Goal: Information Seeking & Learning: Learn about a topic

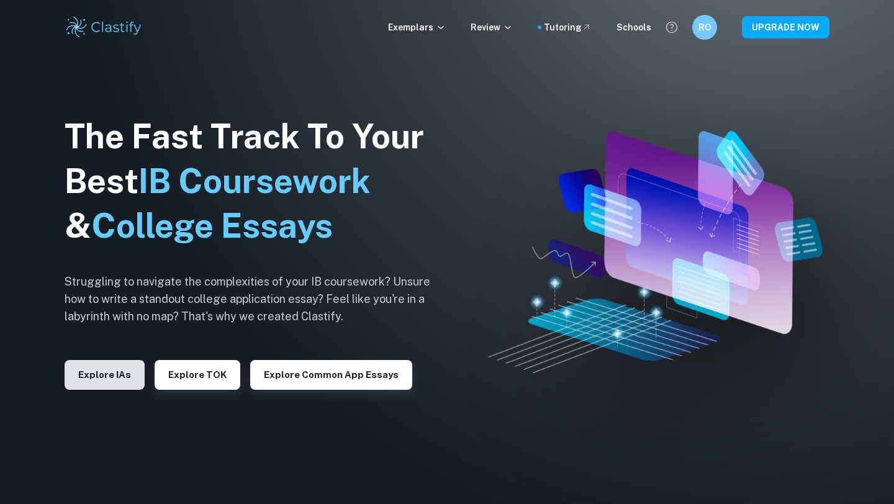
click at [83, 369] on button "Explore IAs" at bounding box center [105, 375] width 80 height 30
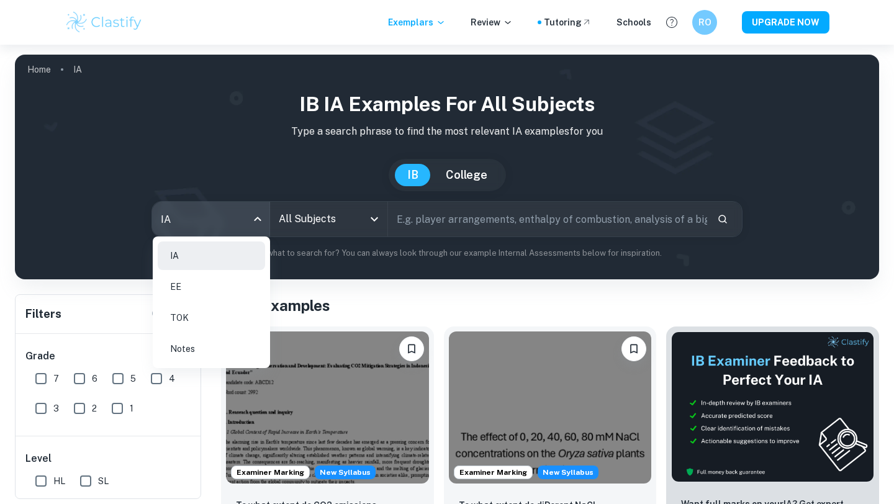
click at [238, 236] on body "We value your privacy We use cookies to enhance your browsing experience, serve…" at bounding box center [447, 297] width 894 height 504
click at [237, 281] on li "EE" at bounding box center [211, 287] width 107 height 29
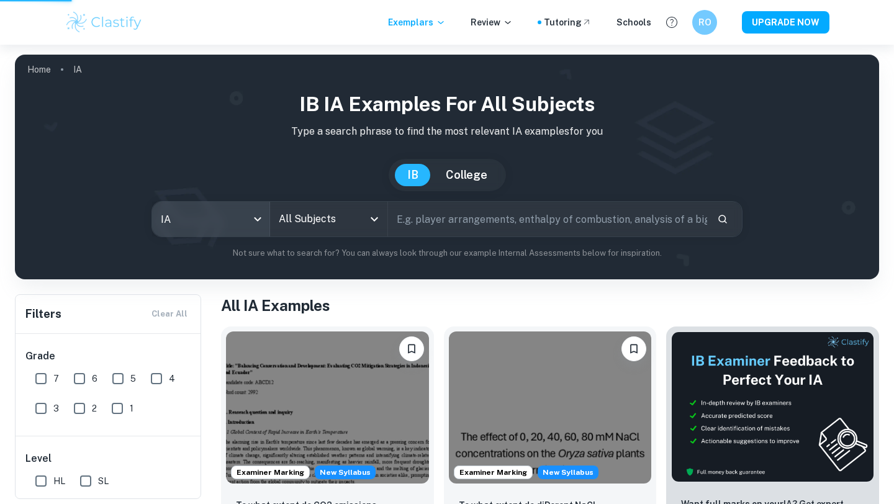
type input "ee"
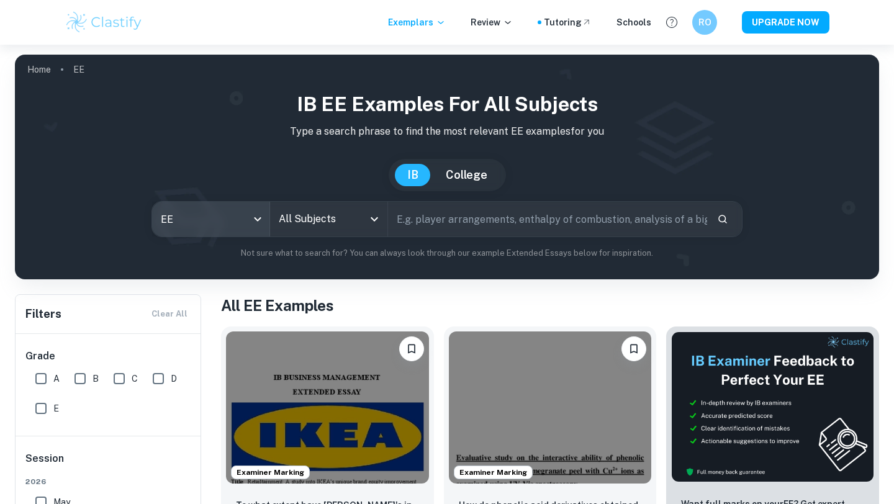
scroll to position [36, 0]
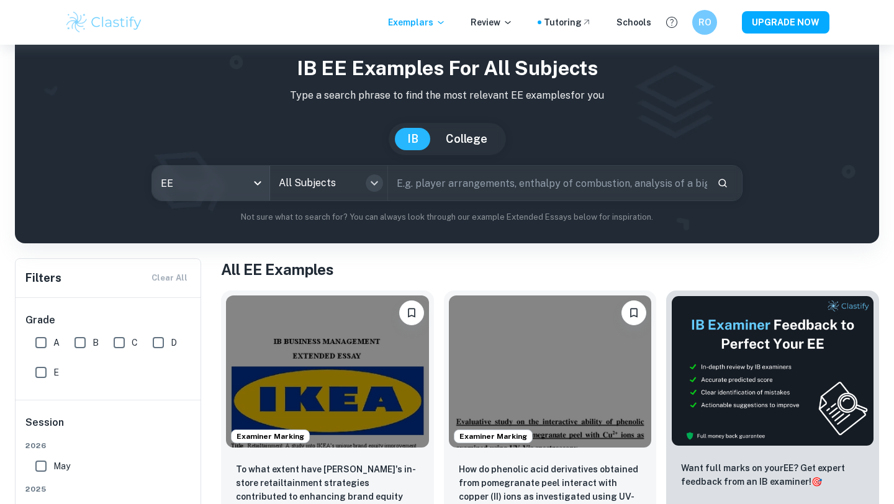
click at [374, 182] on icon "Open" at bounding box center [374, 183] width 15 height 15
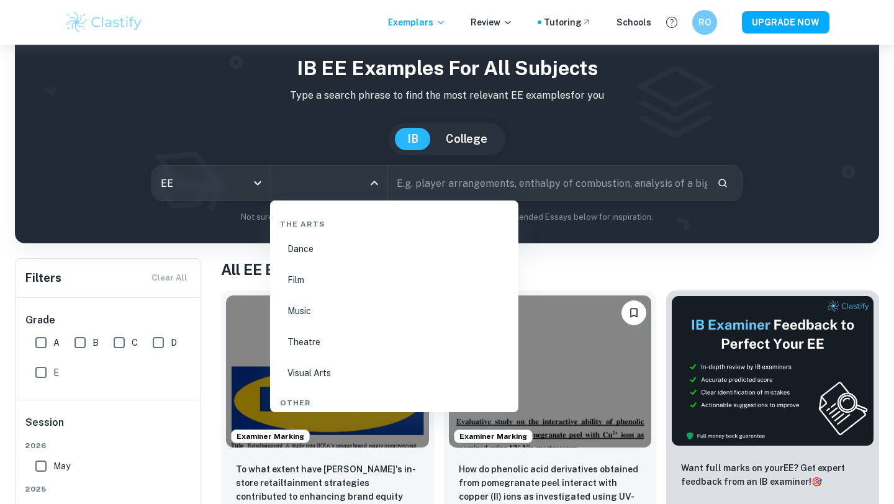
scroll to position [2104, 0]
click at [505, 178] on input "text" at bounding box center [547, 183] width 319 height 35
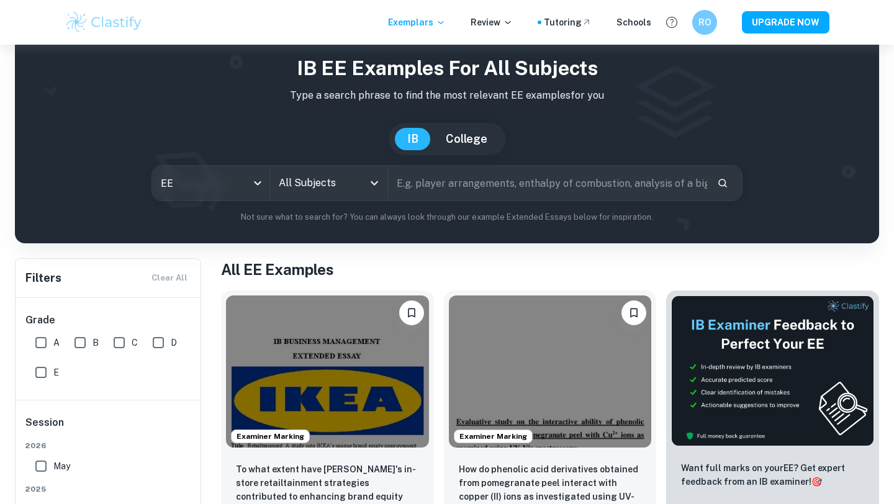
type input "S"
type input "American beauty standards influencing spain with instagram and tiktok"
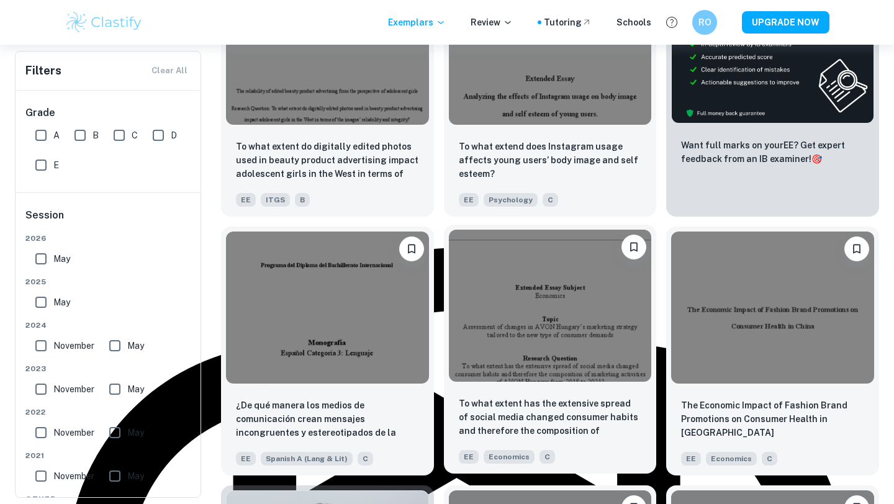
scroll to position [356, 0]
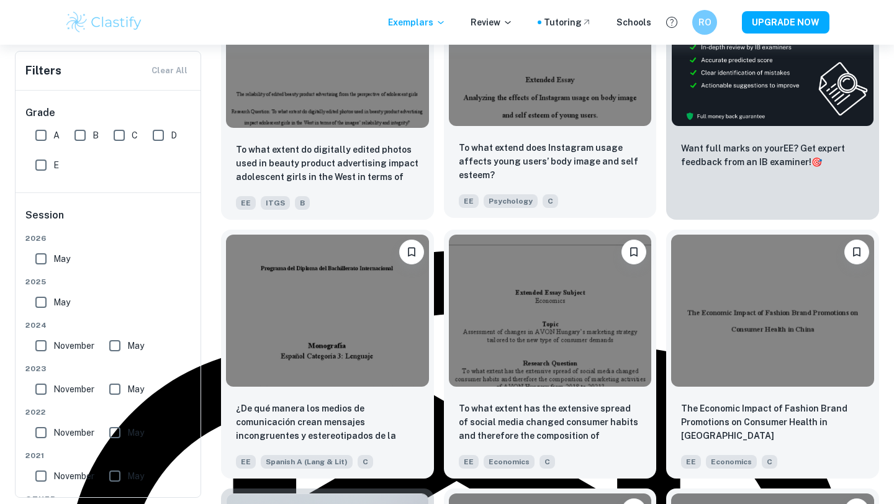
click at [578, 117] on img at bounding box center [550, 50] width 203 height 152
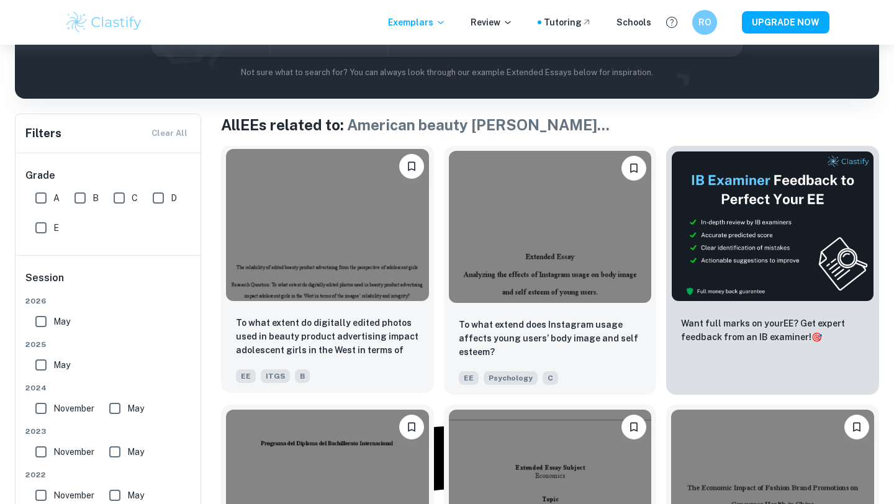
scroll to position [181, 0]
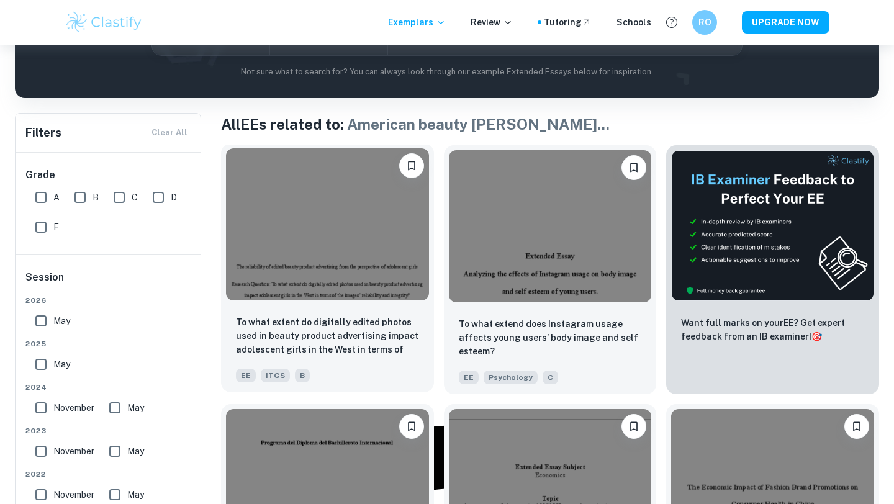
click at [326, 211] on img at bounding box center [327, 224] width 203 height 152
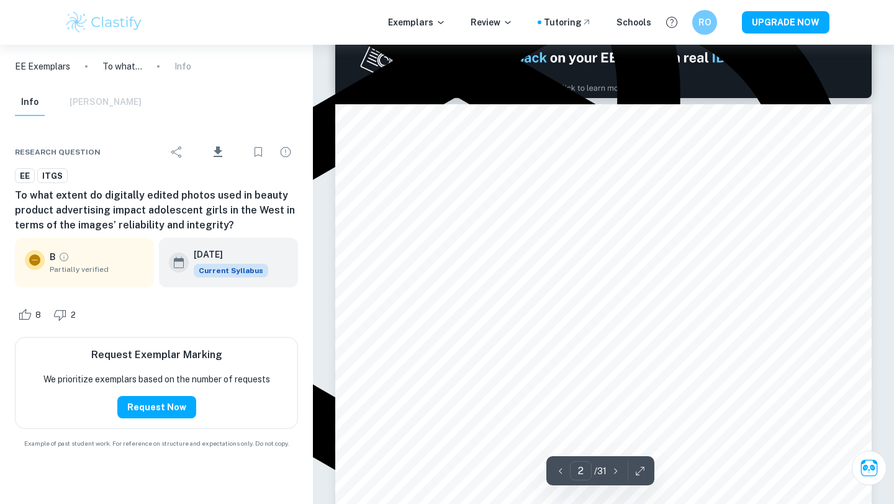
scroll to position [742, 0]
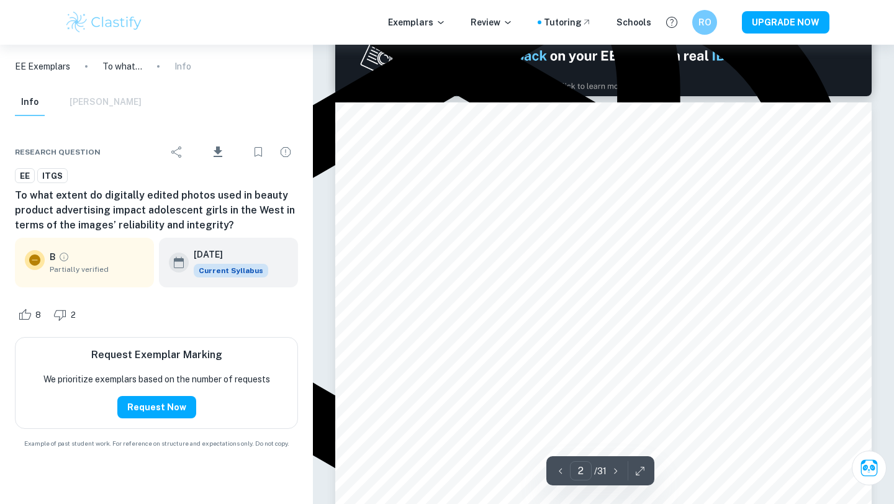
type input "1"
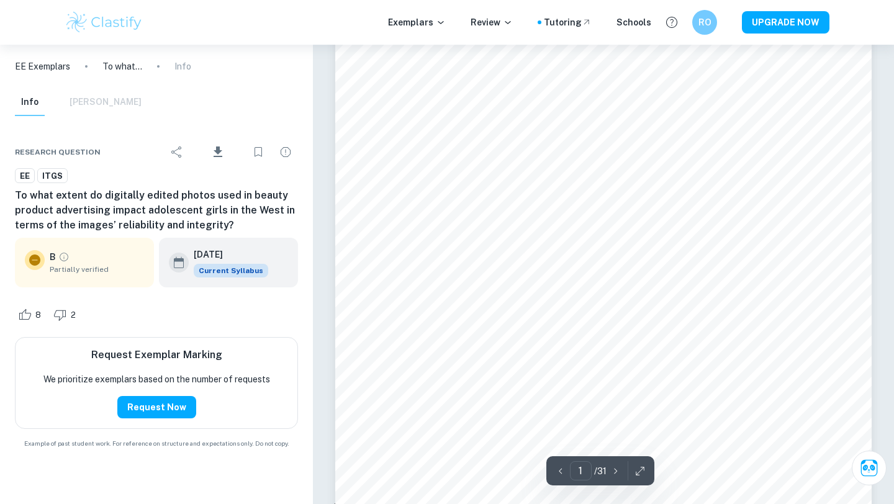
scroll to position [140, 0]
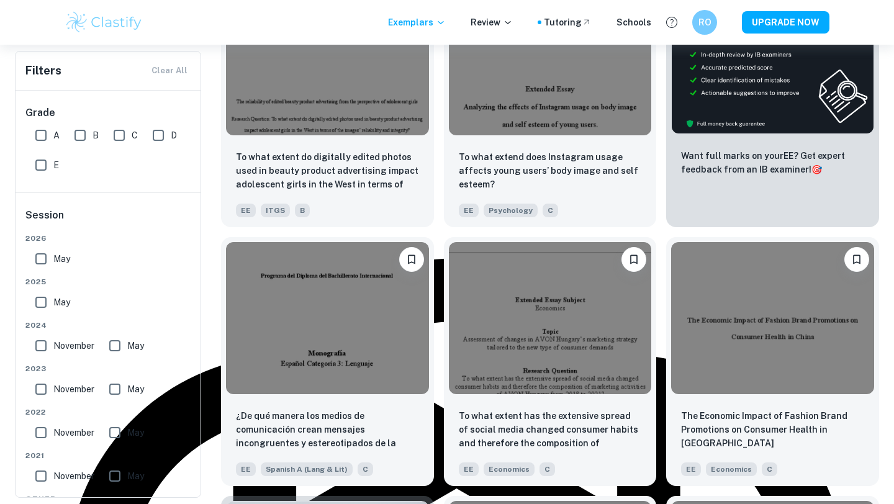
scroll to position [349, 0]
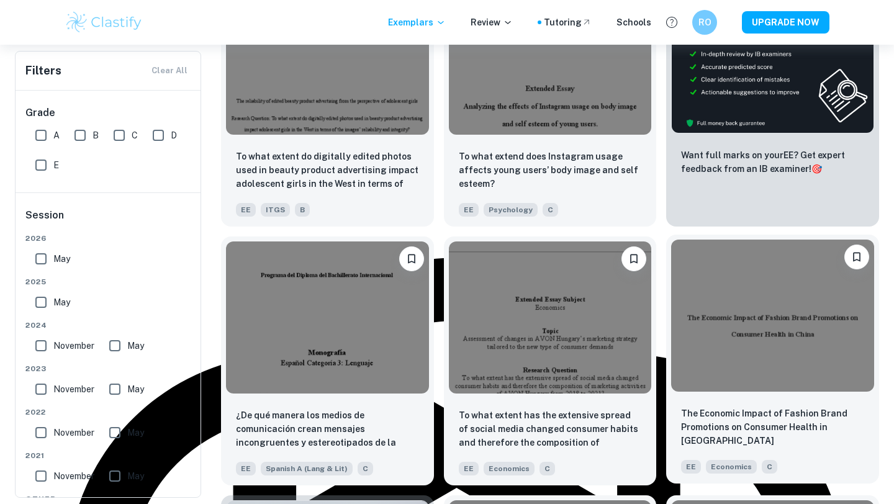
click at [746, 305] on img at bounding box center [772, 316] width 203 height 152
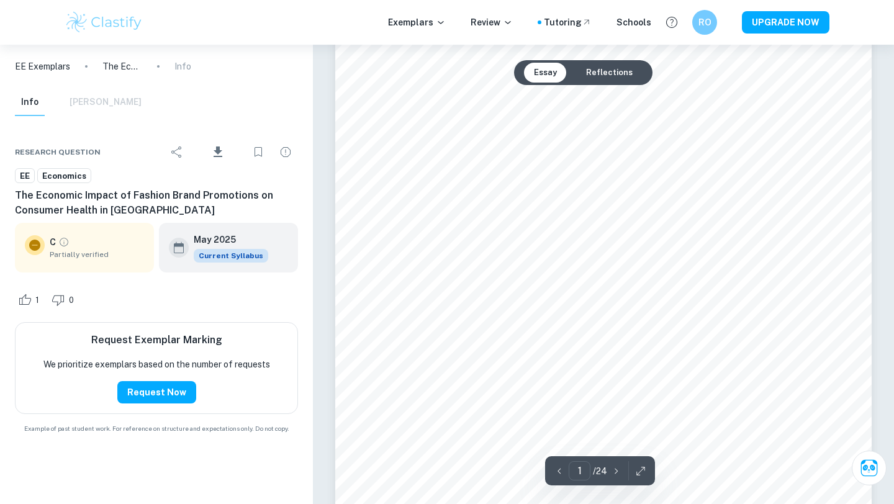
scroll to position [82, 0]
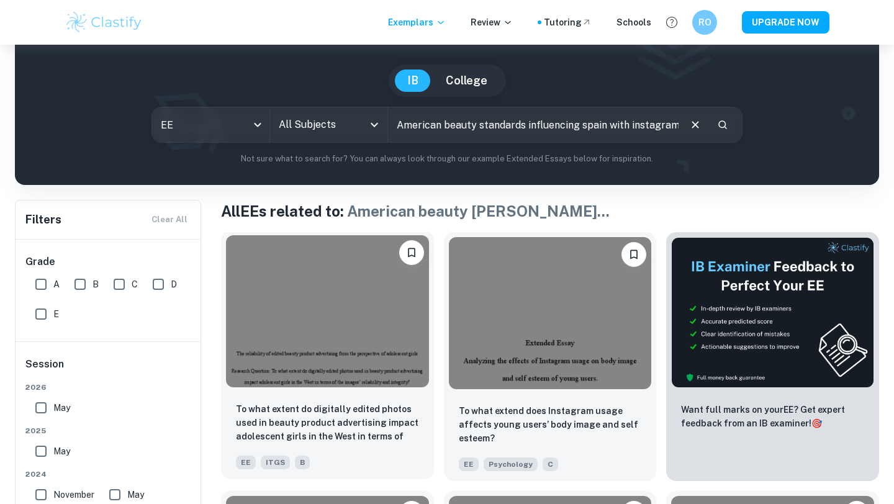
scroll to position [97, 0]
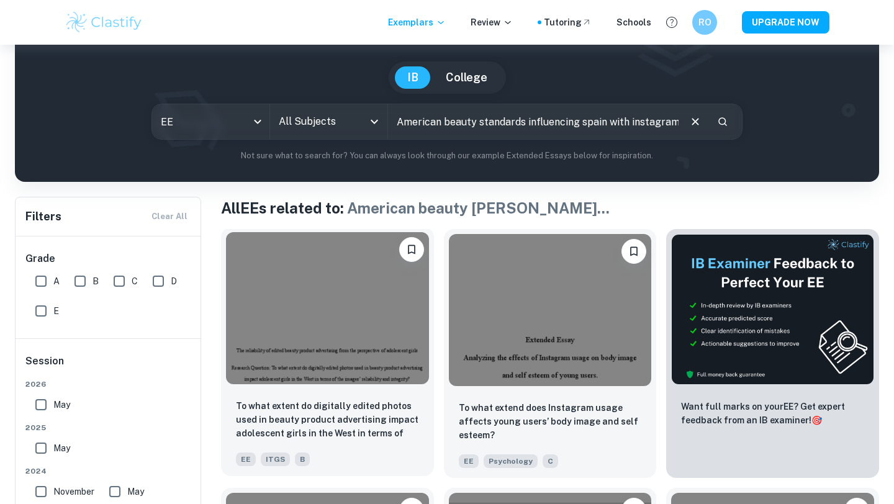
click at [333, 294] on img at bounding box center [327, 308] width 203 height 152
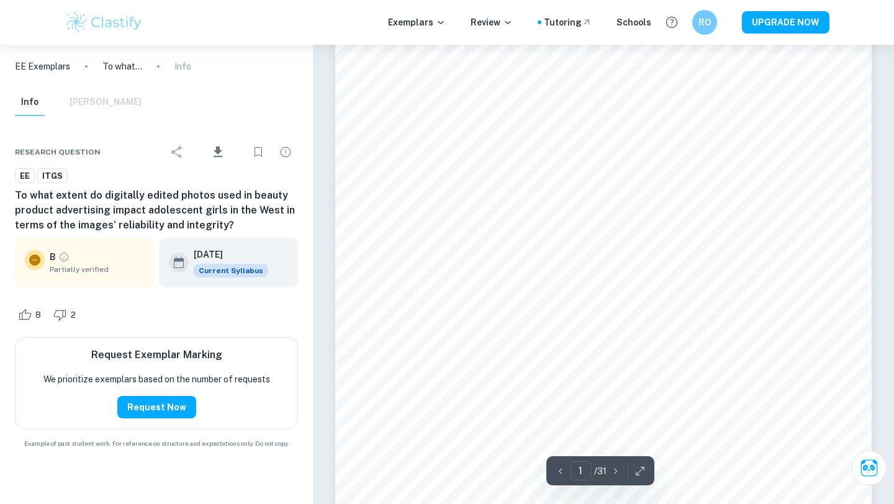
scroll to position [39, 0]
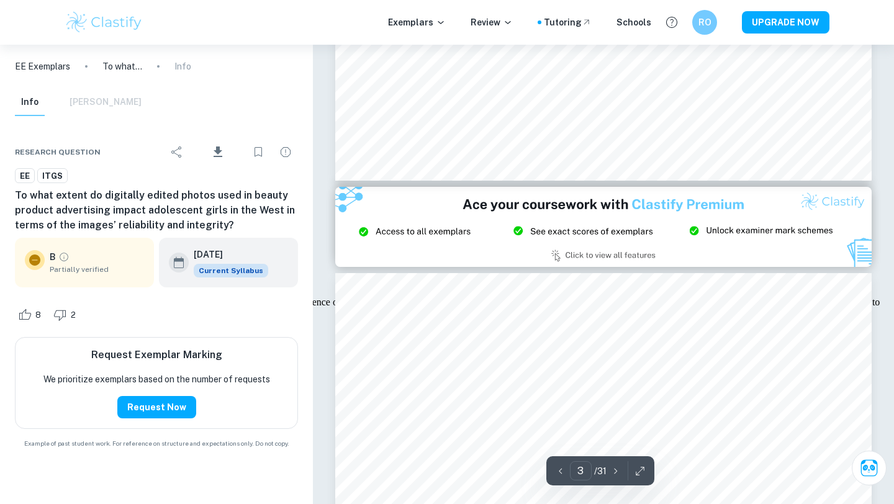
type input "2"
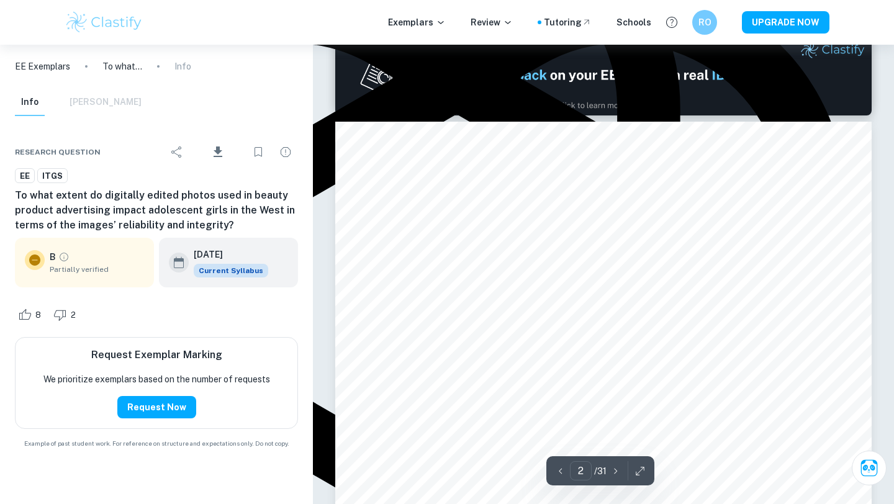
scroll to position [708, 0]
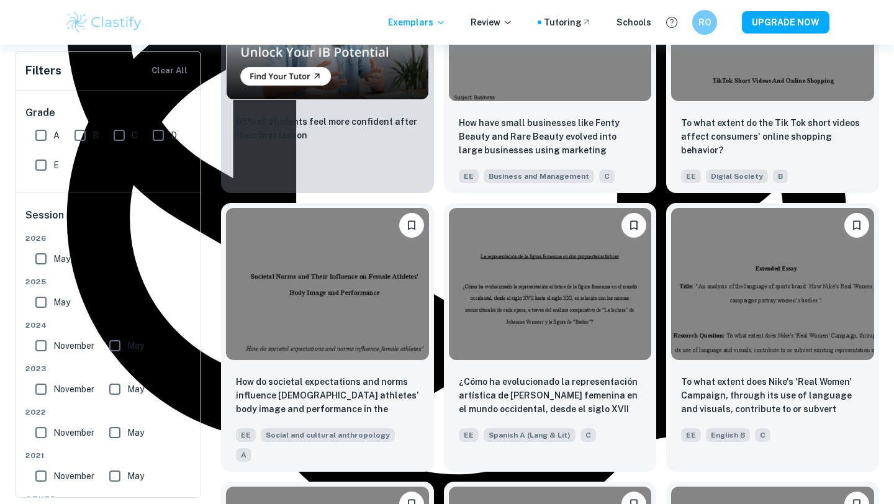
scroll to position [900, 0]
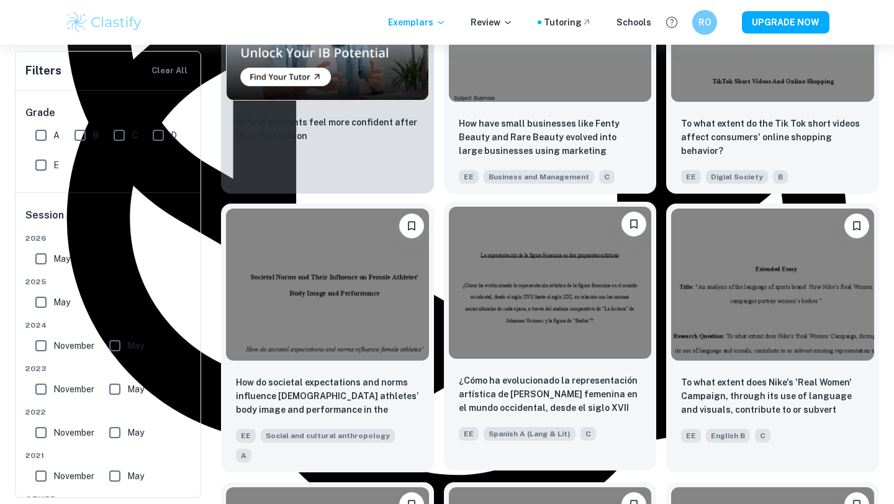
click at [495, 272] on img at bounding box center [550, 283] width 203 height 152
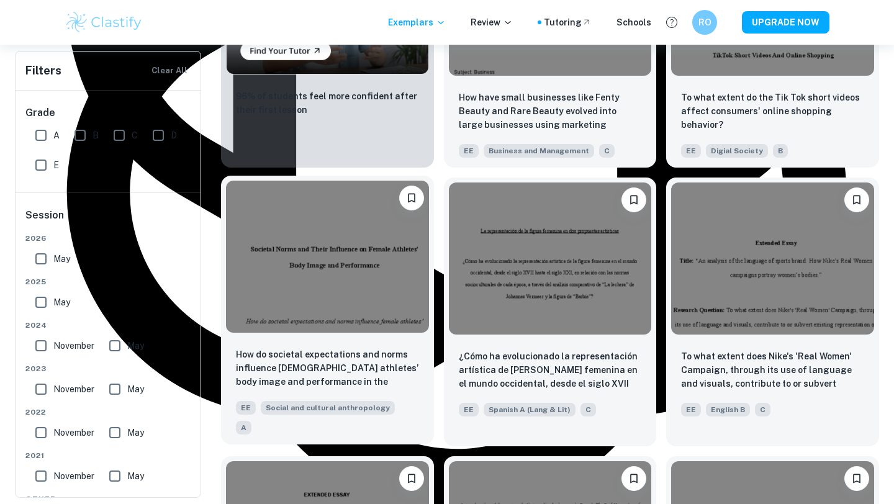
scroll to position [964, 0]
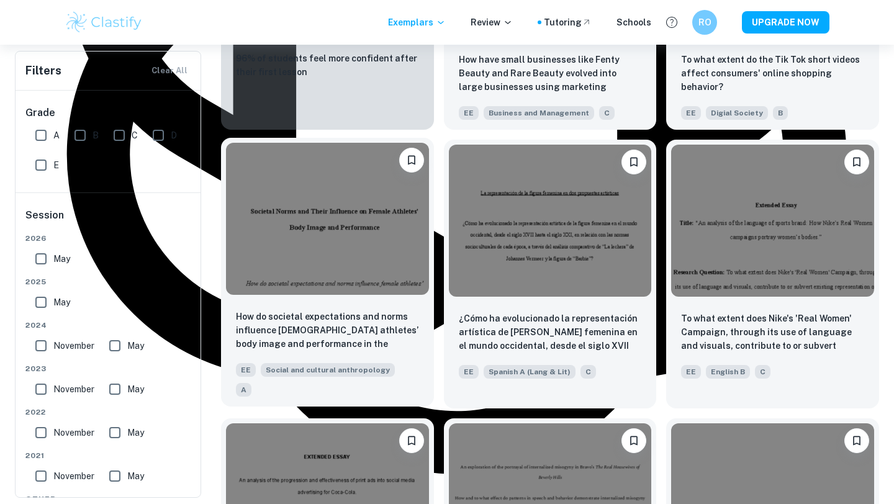
click at [320, 231] on img at bounding box center [327, 219] width 203 height 152
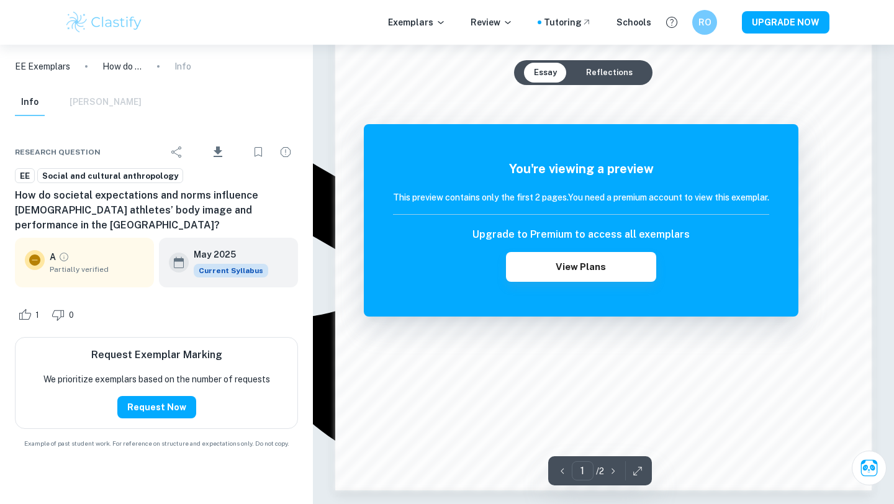
scroll to position [1033, 0]
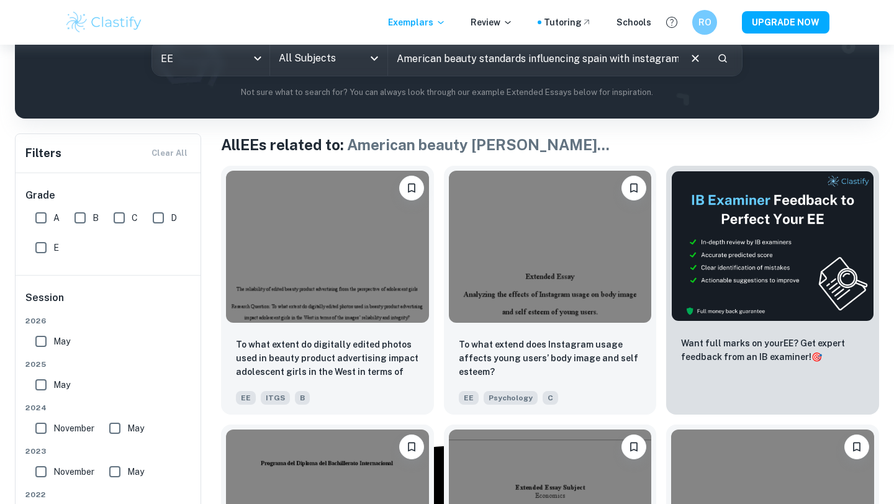
scroll to position [173, 0]
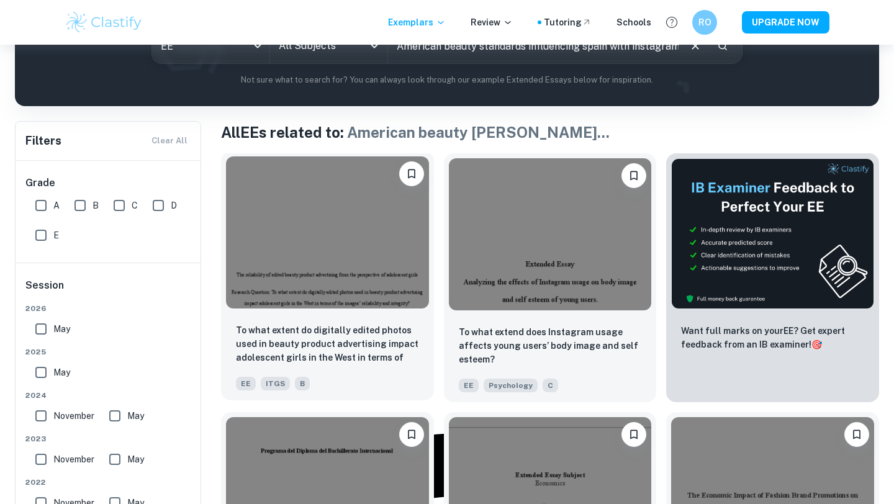
click at [332, 200] on img at bounding box center [327, 232] width 203 height 152
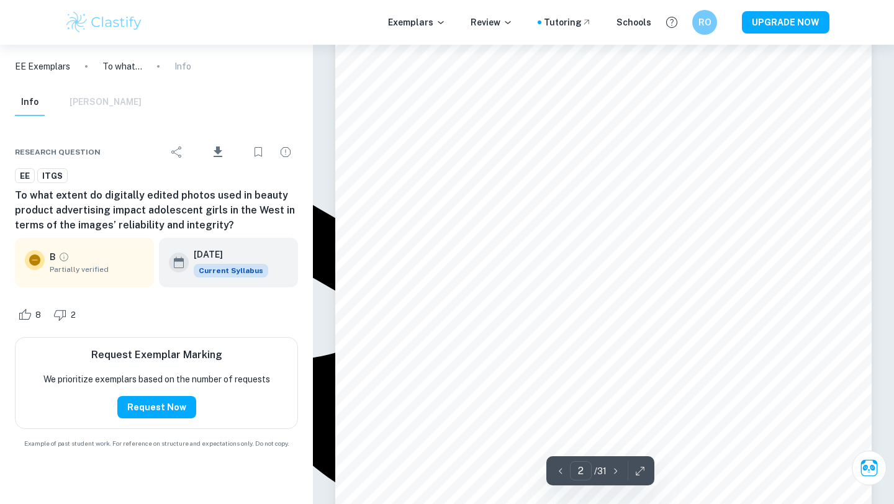
scroll to position [920, 0]
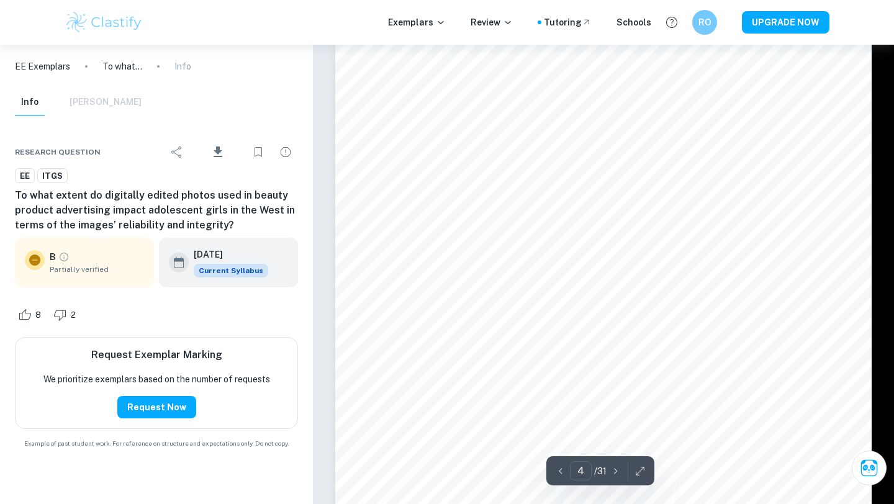
type input "3"
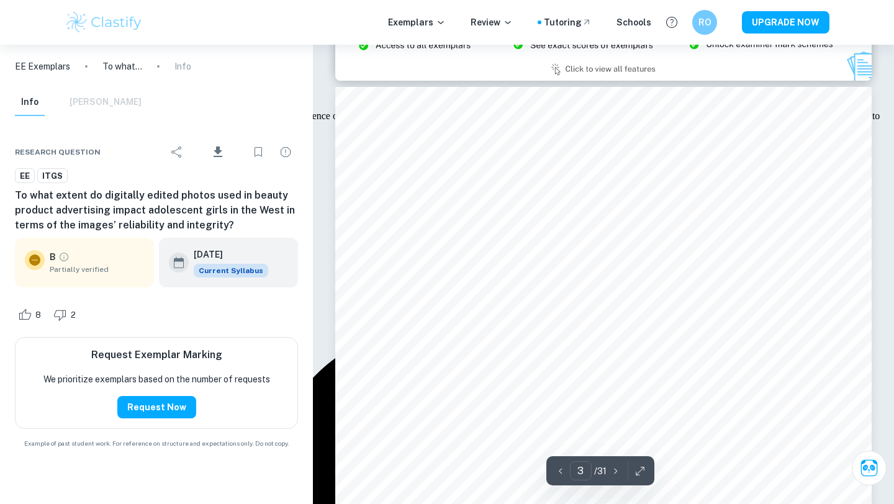
scroll to position [1538, 0]
